Goal: Find specific page/section: Find specific page/section

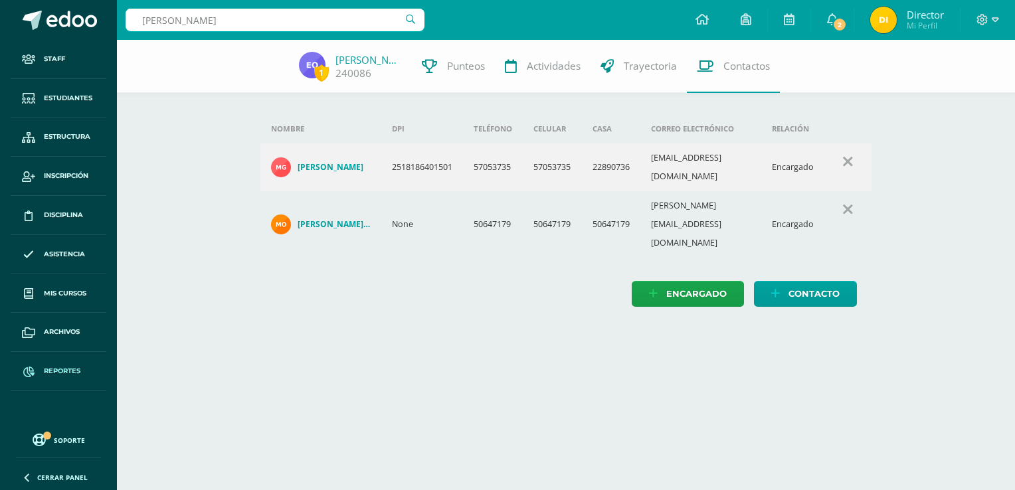
click at [37, 380] on span at bounding box center [29, 371] width 24 height 24
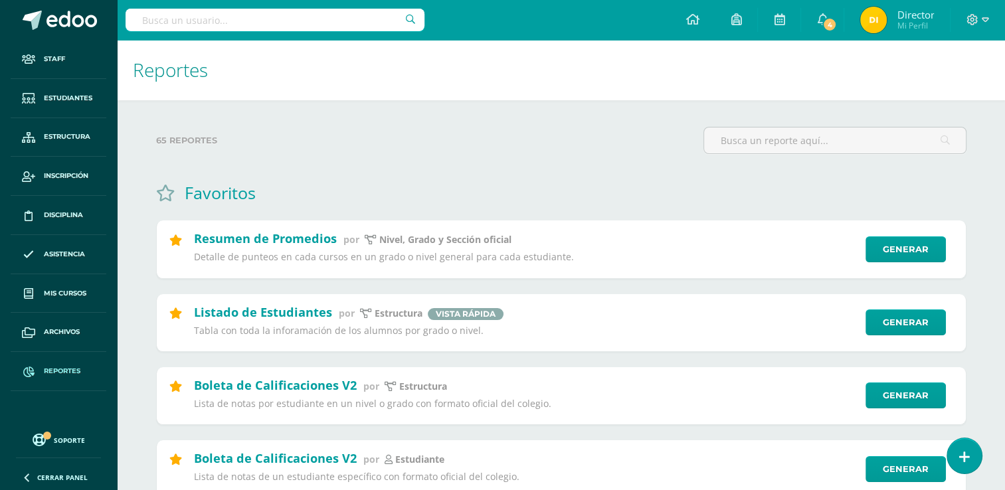
click at [179, 21] on input "text" at bounding box center [275, 20] width 299 height 23
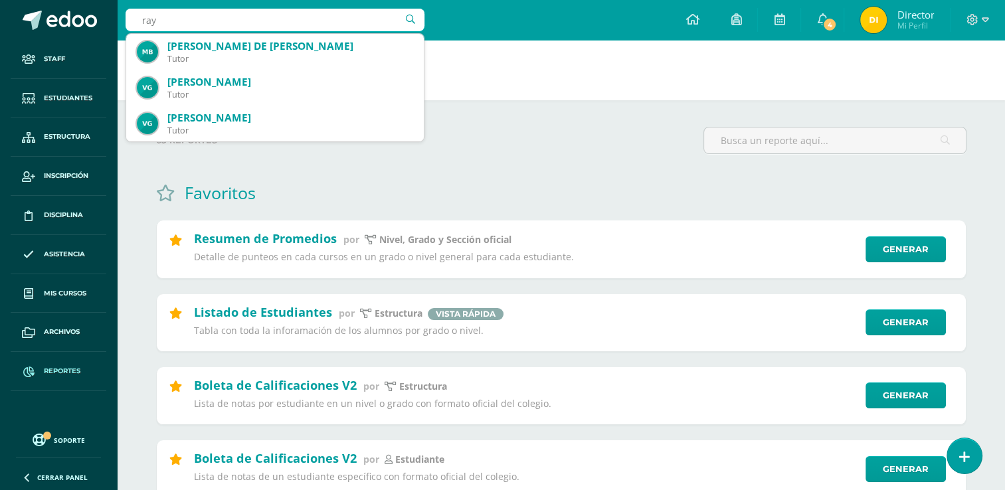
type input "[PERSON_NAME]"
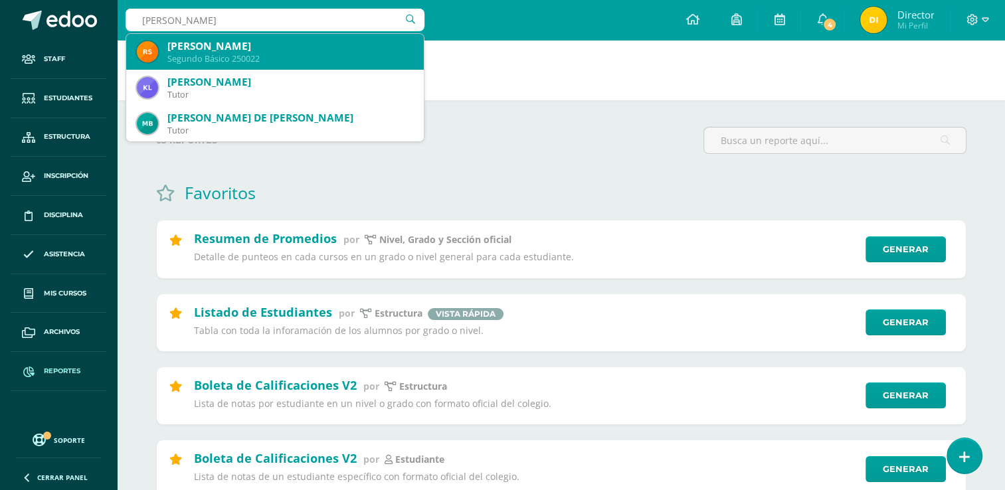
click at [220, 60] on div "Segundo Básico 250022" at bounding box center [290, 58] width 246 height 11
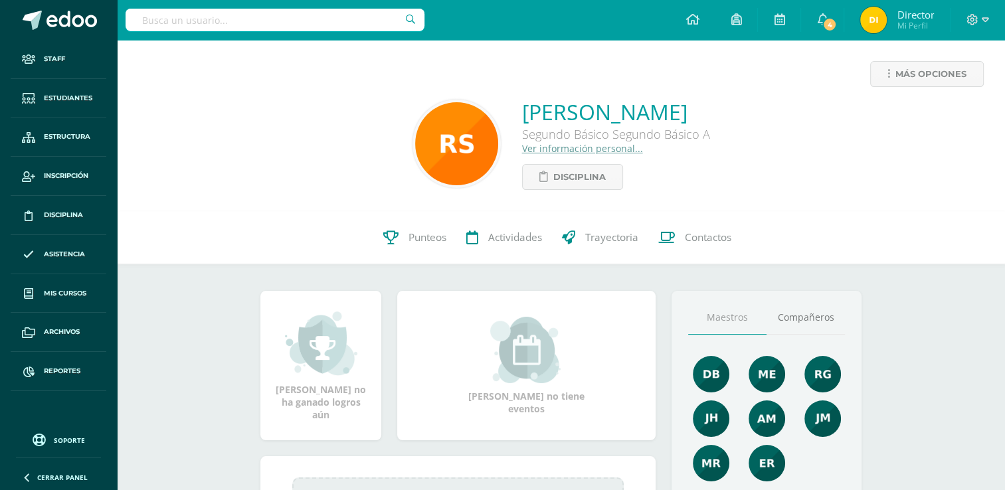
drag, startPoint x: 719, startPoint y: 110, endPoint x: 523, endPoint y: 120, distance: 195.5
click at [523, 120] on div "Rayleen Suret Pérez Segundo Básico Segundo Básico A Ver información personal...…" at bounding box center [561, 144] width 867 height 92
drag, startPoint x: 523, startPoint y: 120, endPoint x: 508, endPoint y: 113, distance: 16.7
click at [508, 113] on div "Rayleen Suret Pérez Segundo Básico Segundo Básico A Ver información personal...…" at bounding box center [561, 144] width 867 height 92
drag, startPoint x: 513, startPoint y: 112, endPoint x: 717, endPoint y: 110, distance: 204.5
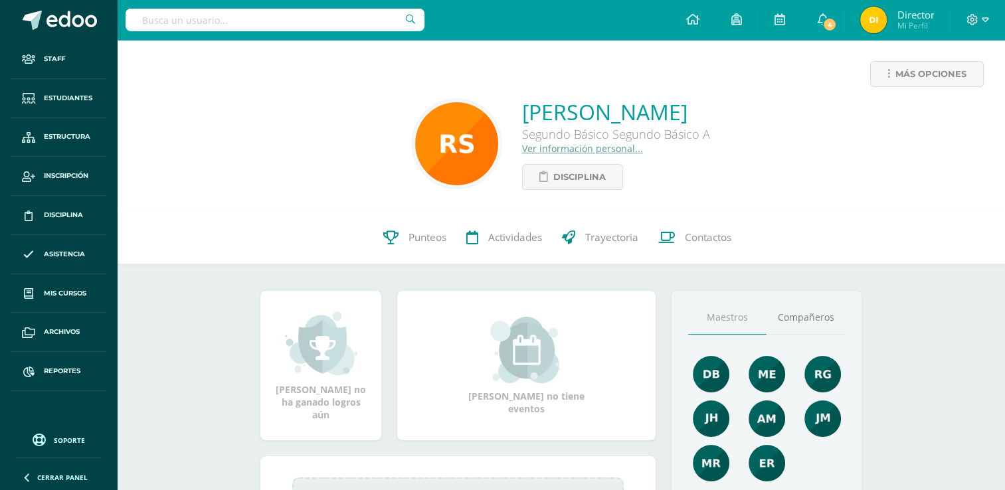
click at [717, 110] on div "Rayleen Suret Pérez Segundo Básico Segundo Básico A Ver información personal...…" at bounding box center [561, 144] width 867 height 92
click at [715, 112] on div "Rayleen Suret Pérez Segundo Básico Segundo Básico A Ver información personal...…" at bounding box center [561, 144] width 867 height 92
drag, startPoint x: 715, startPoint y: 112, endPoint x: 643, endPoint y: 102, distance: 72.4
click at [643, 102] on div "Rayleen Suret Pérez Segundo Básico Segundo Básico A Ver información personal...…" at bounding box center [561, 144] width 867 height 92
drag, startPoint x: 643, startPoint y: 102, endPoint x: 579, endPoint y: 104, distance: 64.5
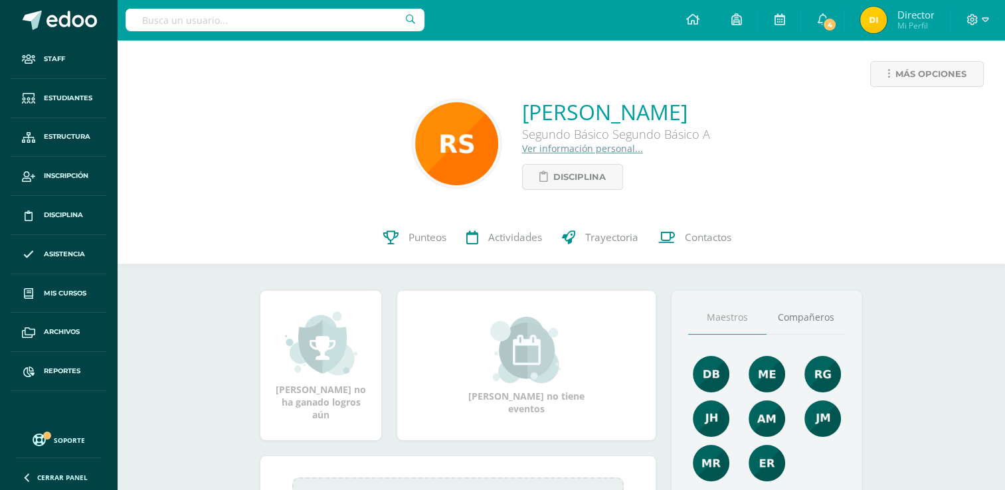
click at [579, 104] on link "[PERSON_NAME]" at bounding box center [616, 112] width 188 height 29
